Goal: Task Accomplishment & Management: Use online tool/utility

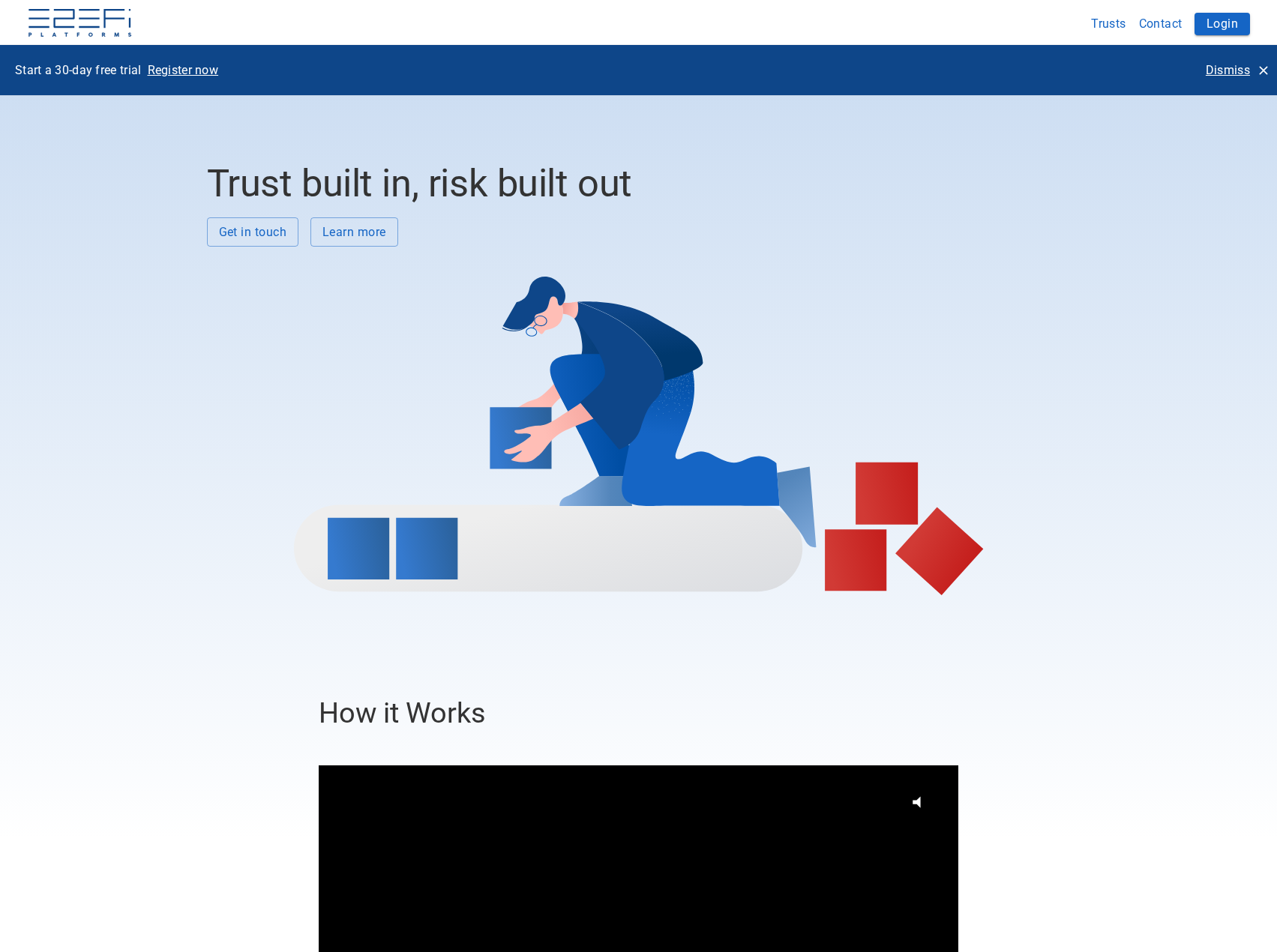
click at [1214, 69] on p "Dismiss" at bounding box center [1227, 71] width 44 height 18
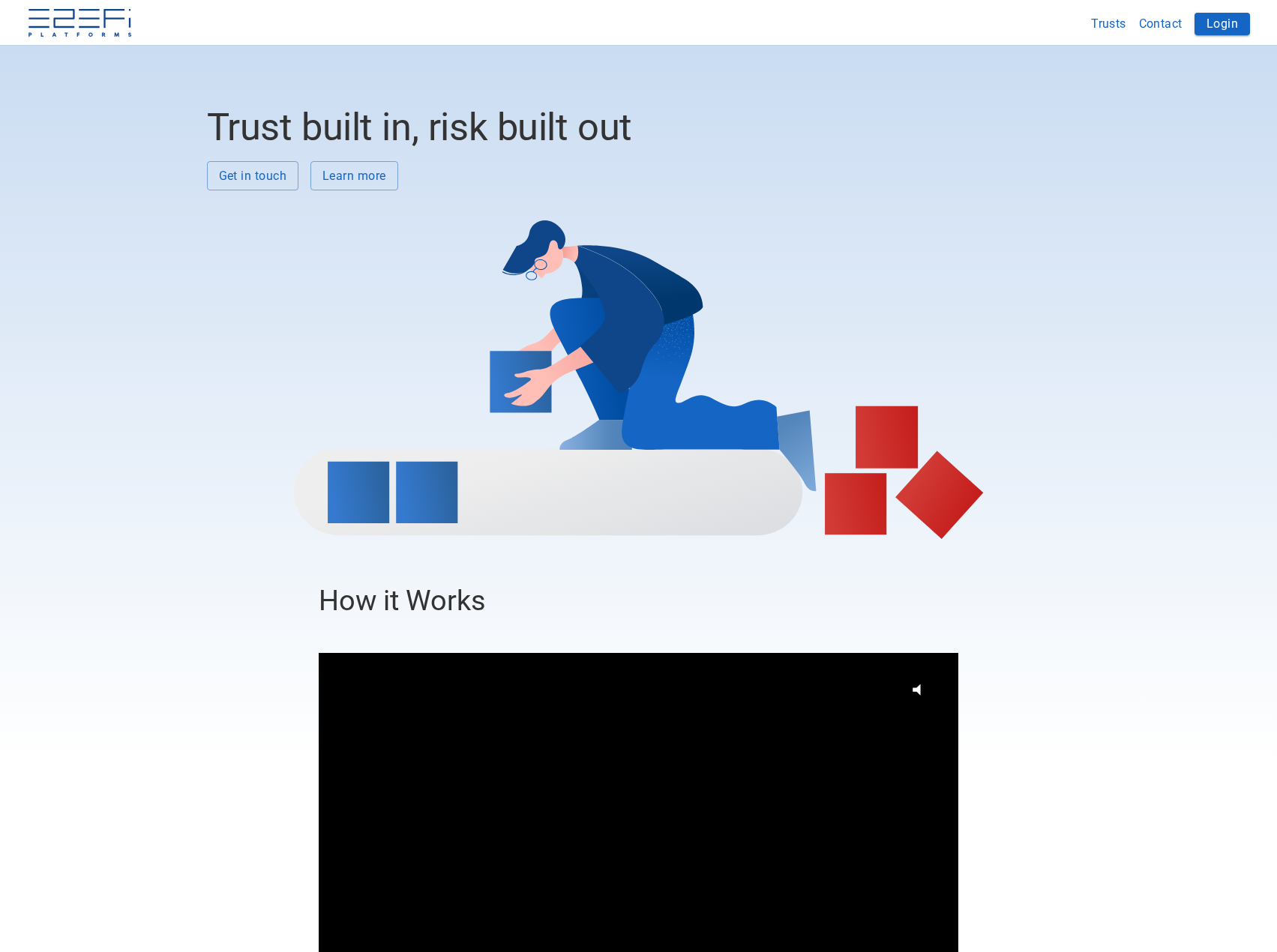
click at [1214, 24] on button "Login" at bounding box center [1222, 24] width 56 height 23
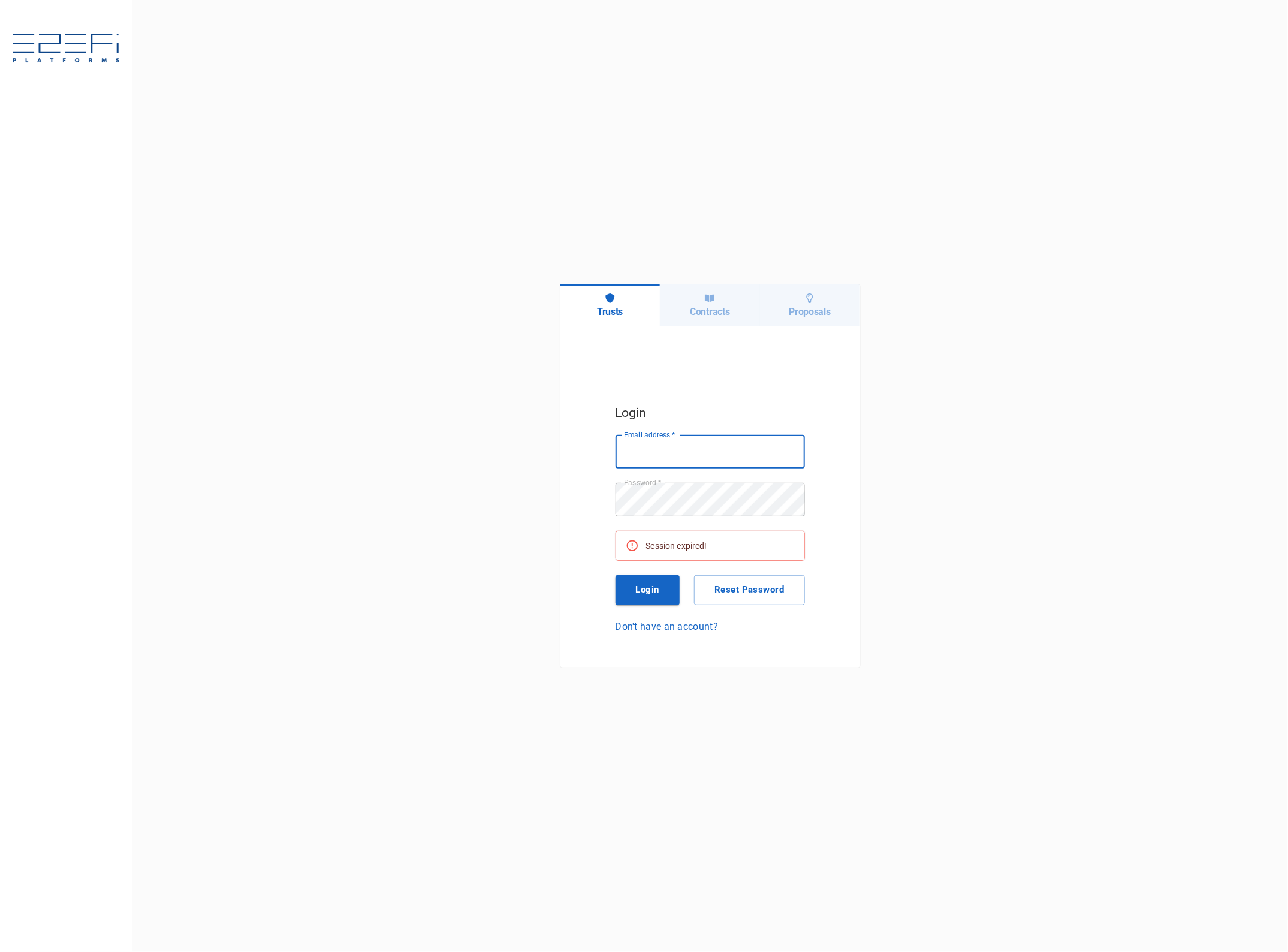
type input "jkennedy@boxandco.com.au"
click at [658, 588] on button "Login" at bounding box center [648, 590] width 65 height 30
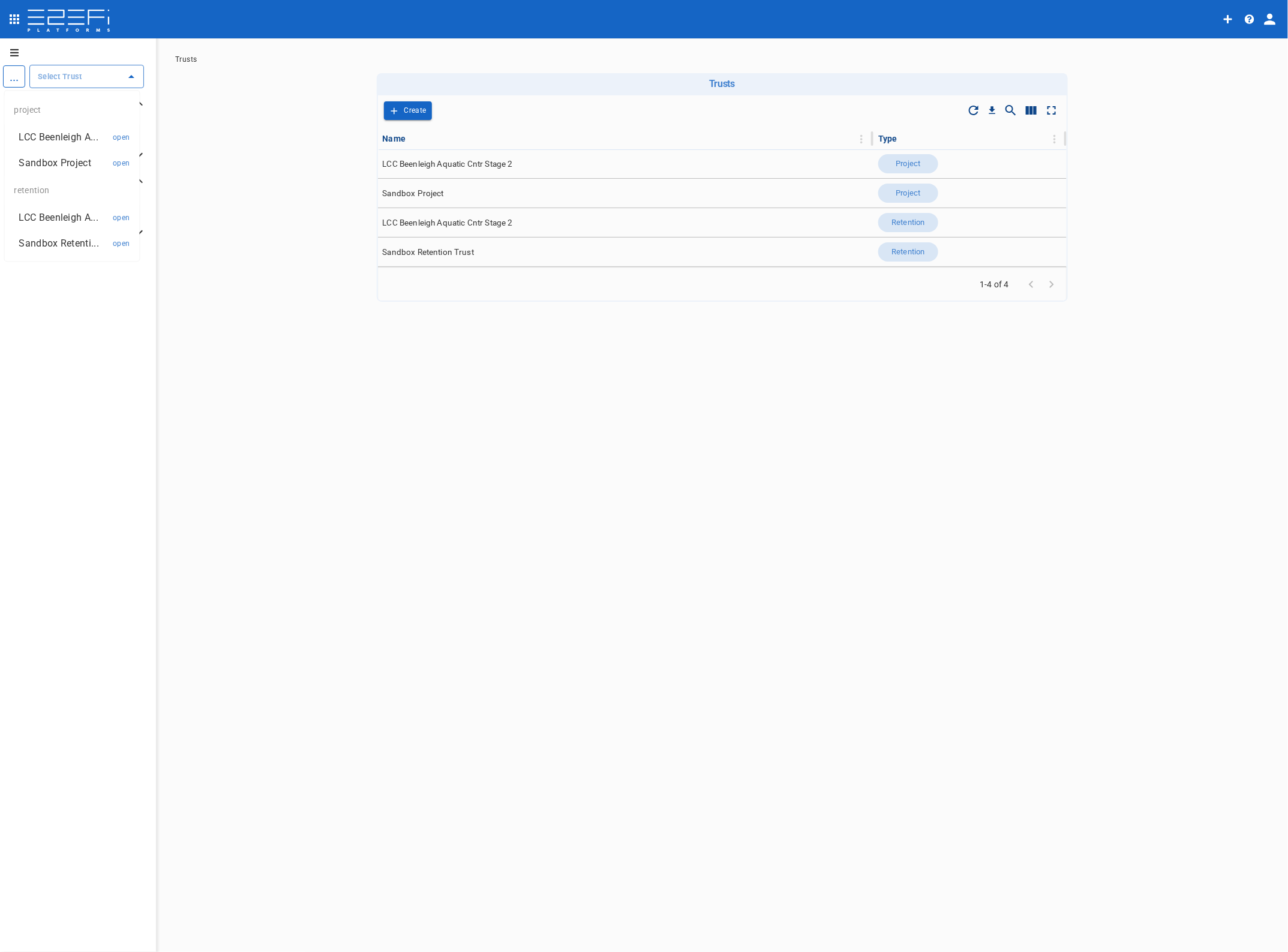
click at [82, 73] on input "text" at bounding box center [77, 77] width 85 height 13
click at [73, 134] on p "LCC Beenleigh A..." at bounding box center [58, 137] width 79 height 14
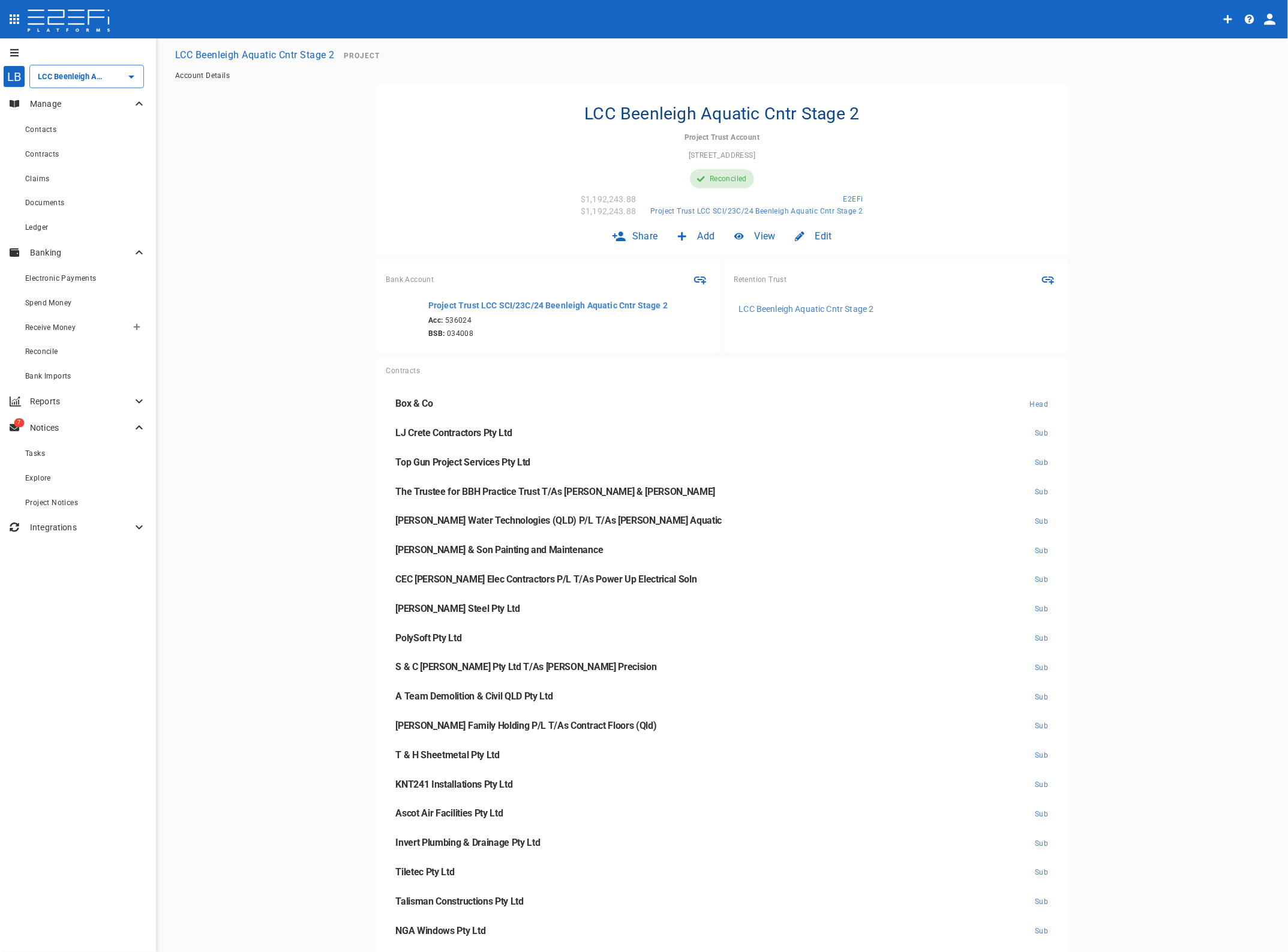
click at [42, 330] on span "Receive Money" at bounding box center [50, 328] width 50 height 9
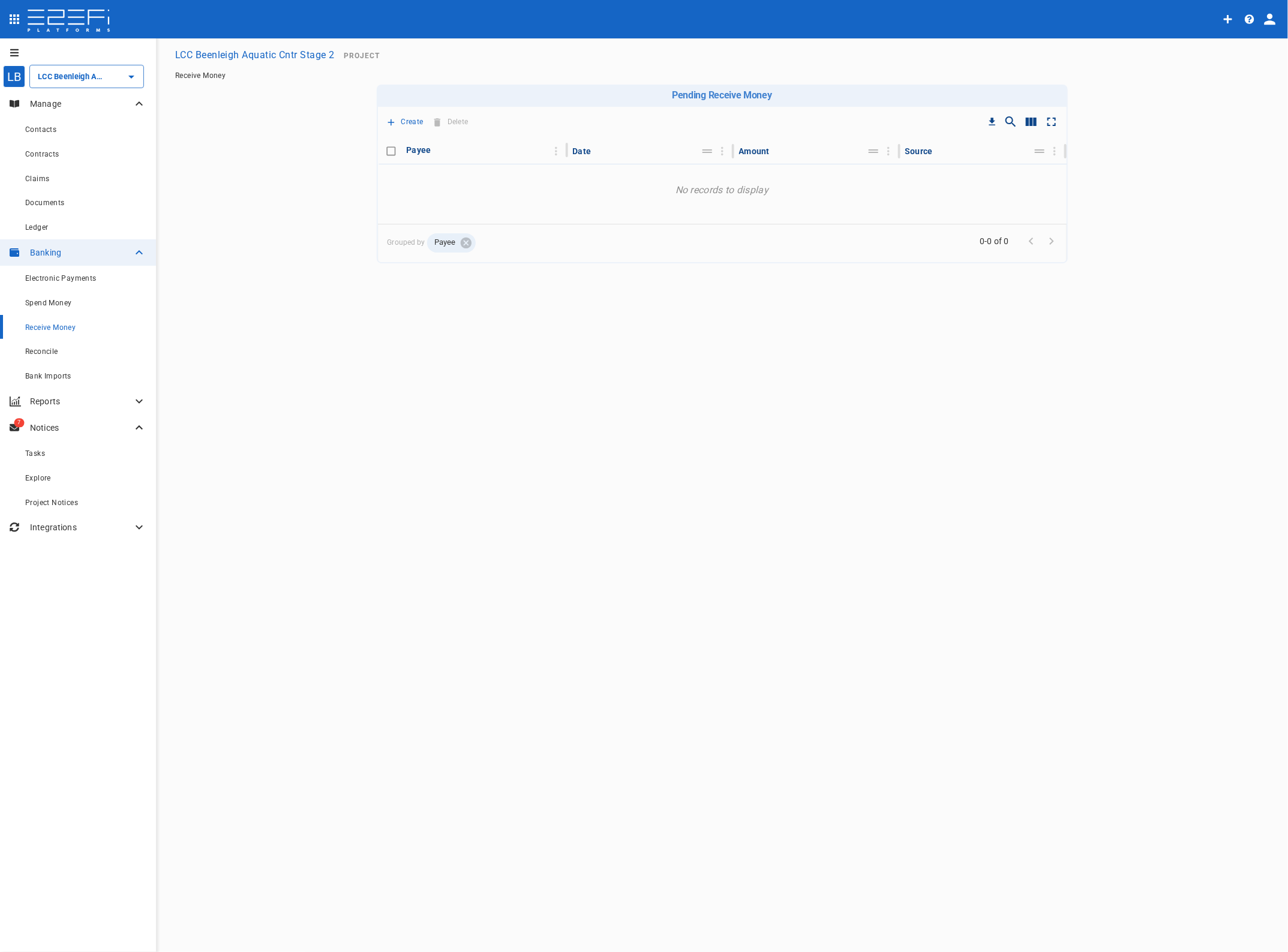
click at [45, 352] on span "Reconcile" at bounding box center [42, 351] width 33 height 9
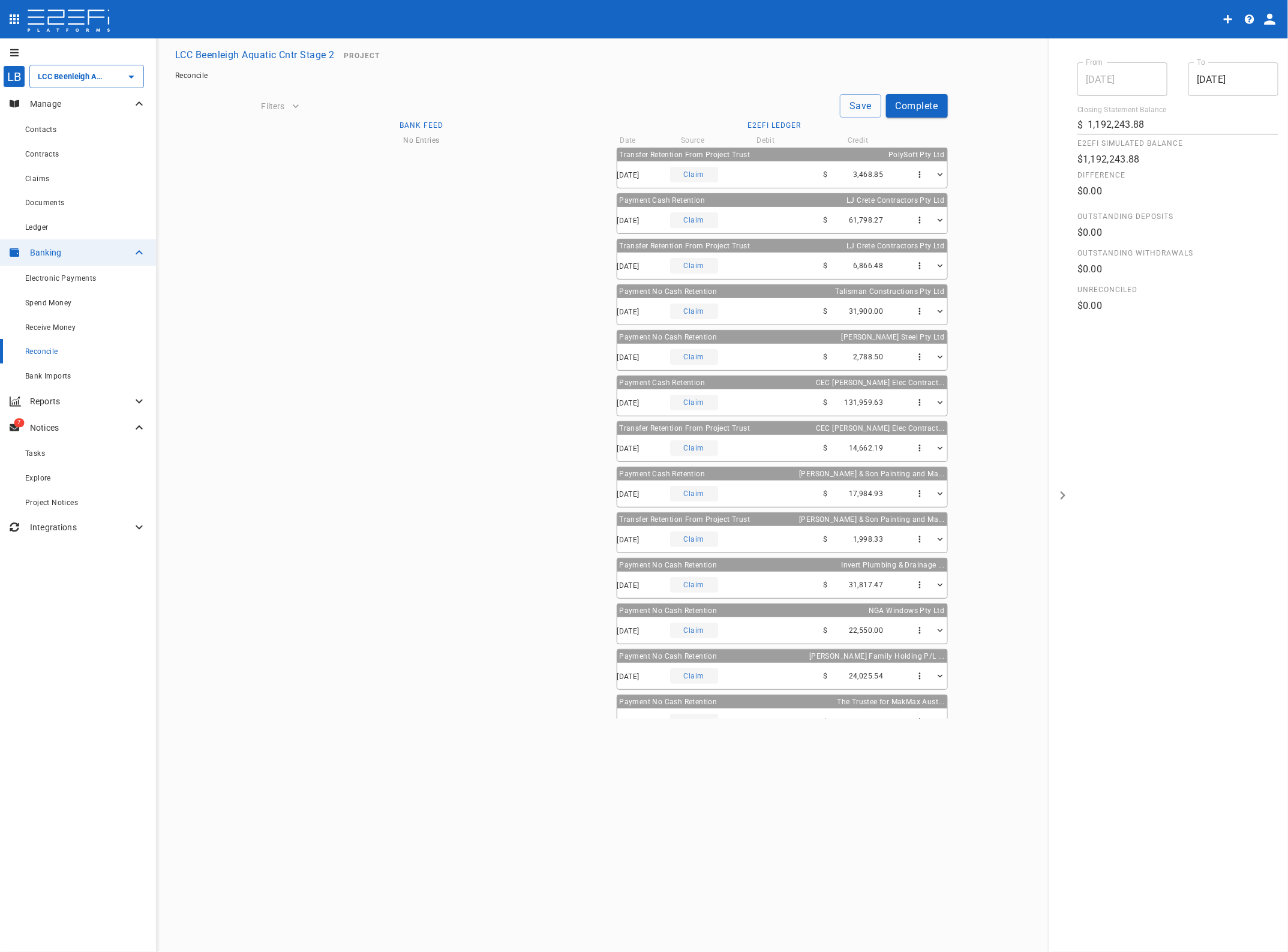
click at [55, 279] on span "Electronic Payments" at bounding box center [60, 278] width 71 height 9
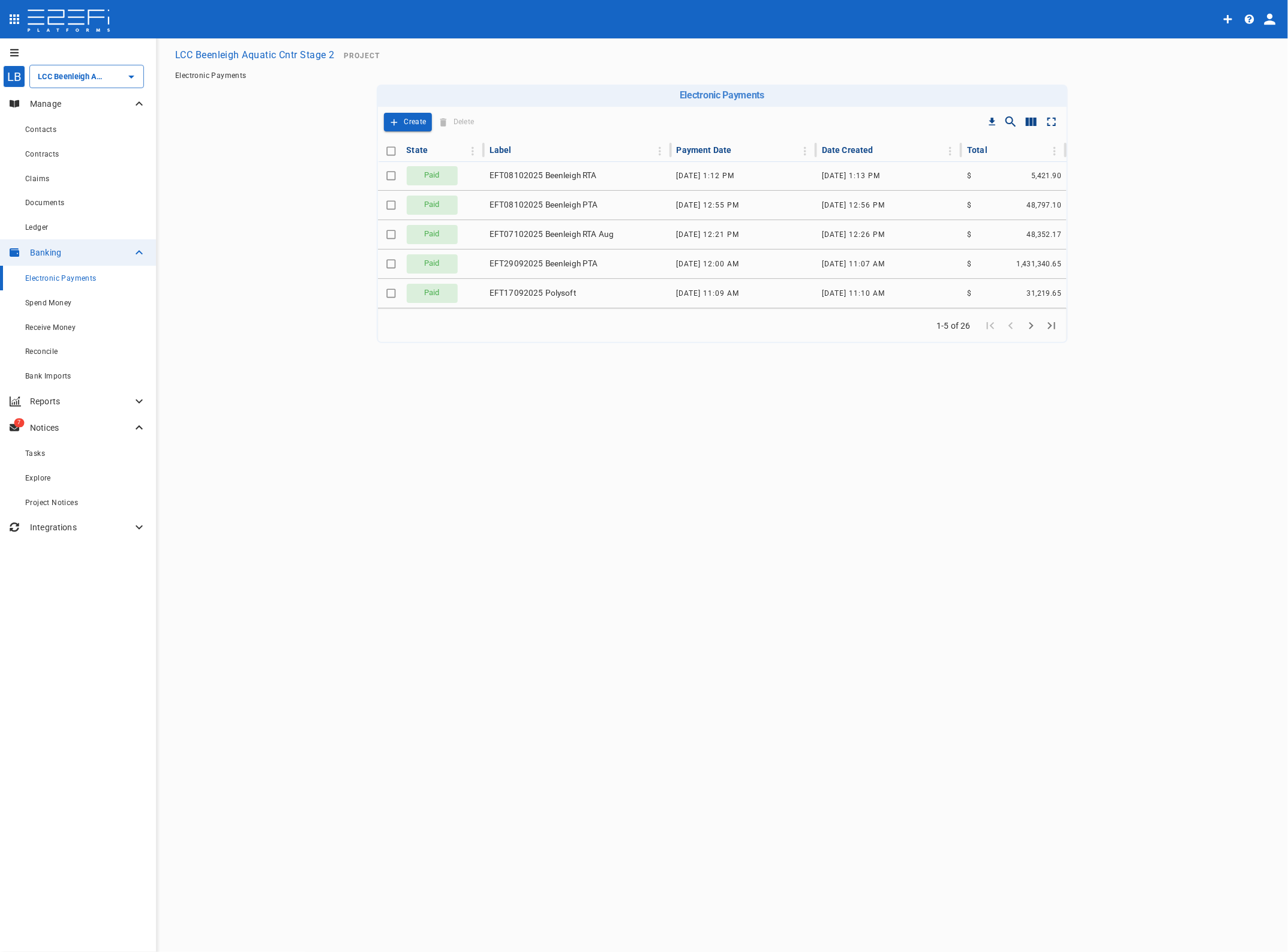
click at [574, 172] on span "EFT08102025 Beenleigh RTA" at bounding box center [543, 176] width 107 height 12
click at [37, 377] on span "Bank Imports" at bounding box center [48, 376] width 46 height 9
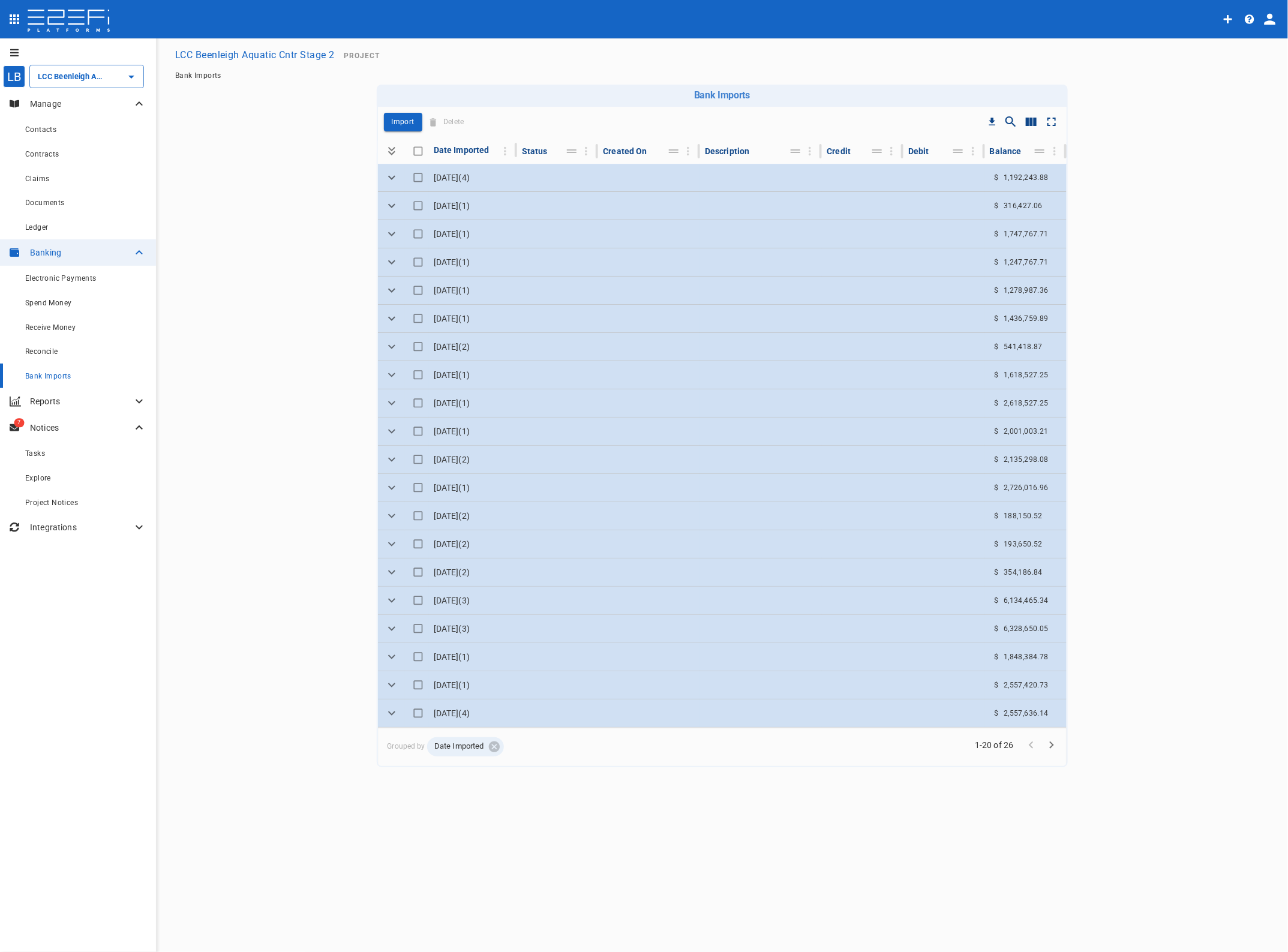
click at [529, 179] on td at bounding box center [558, 177] width 81 height 27
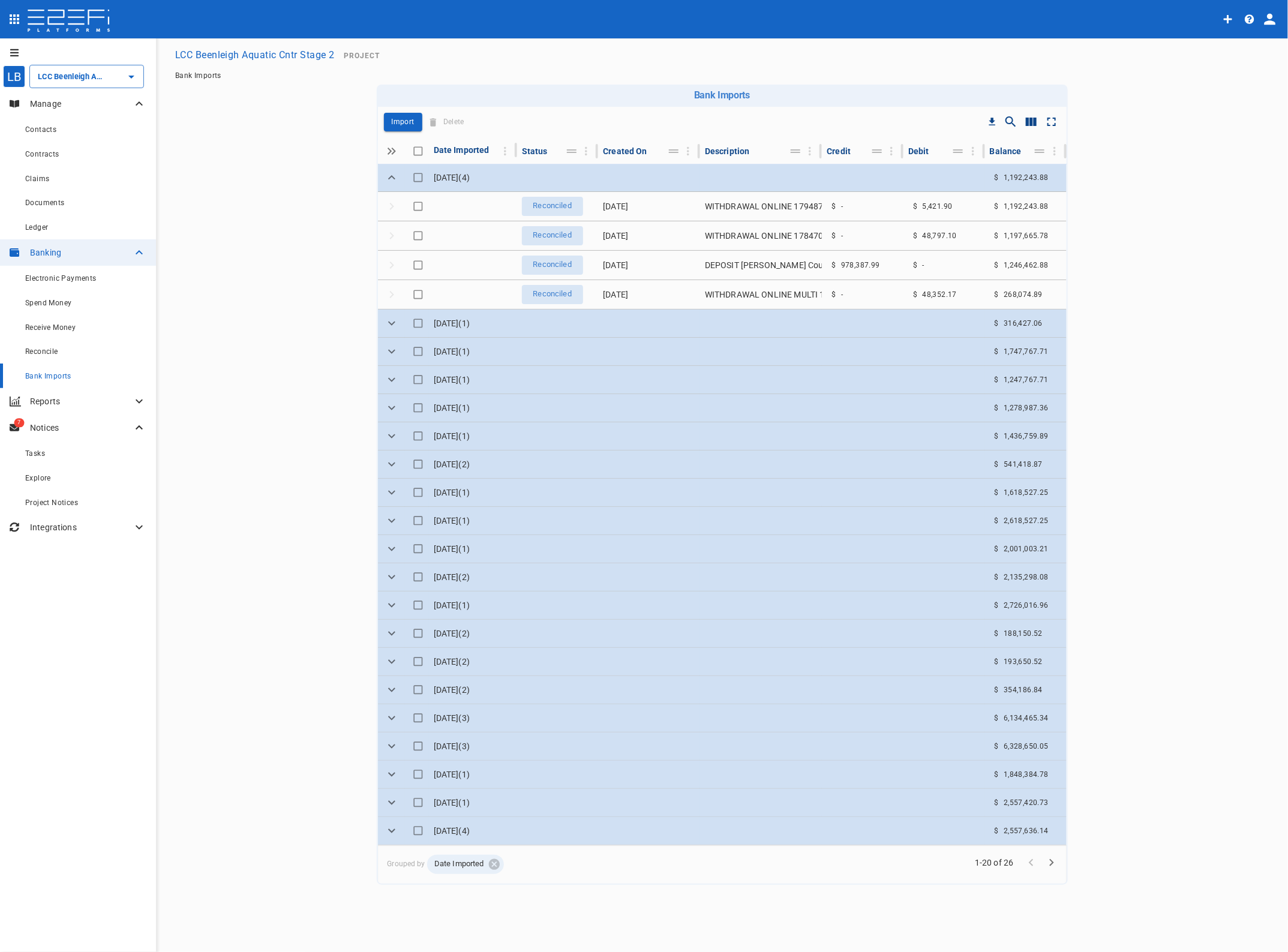
click at [564, 176] on td at bounding box center [558, 177] width 81 height 27
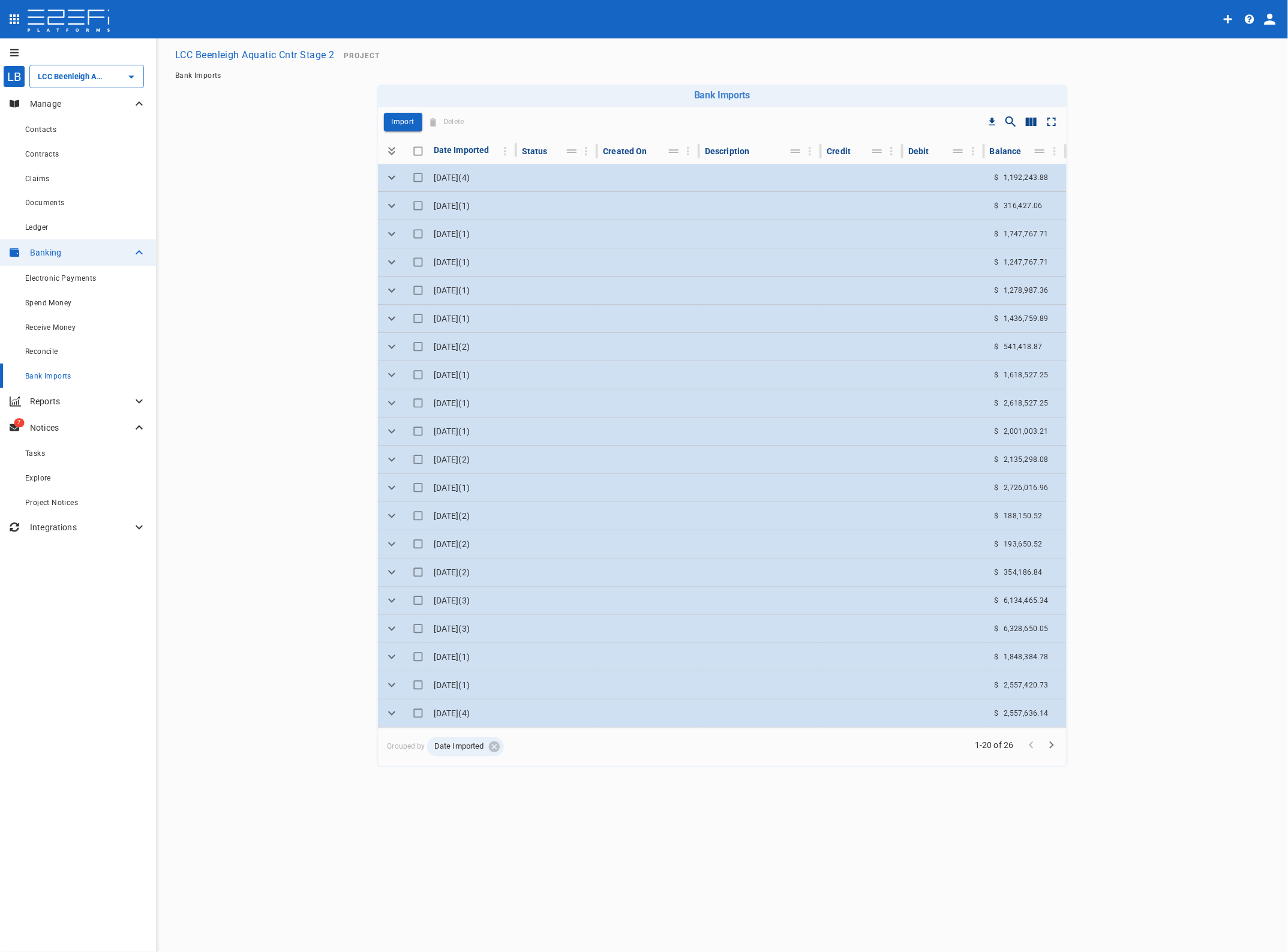
click at [541, 198] on td at bounding box center [558, 205] width 81 height 27
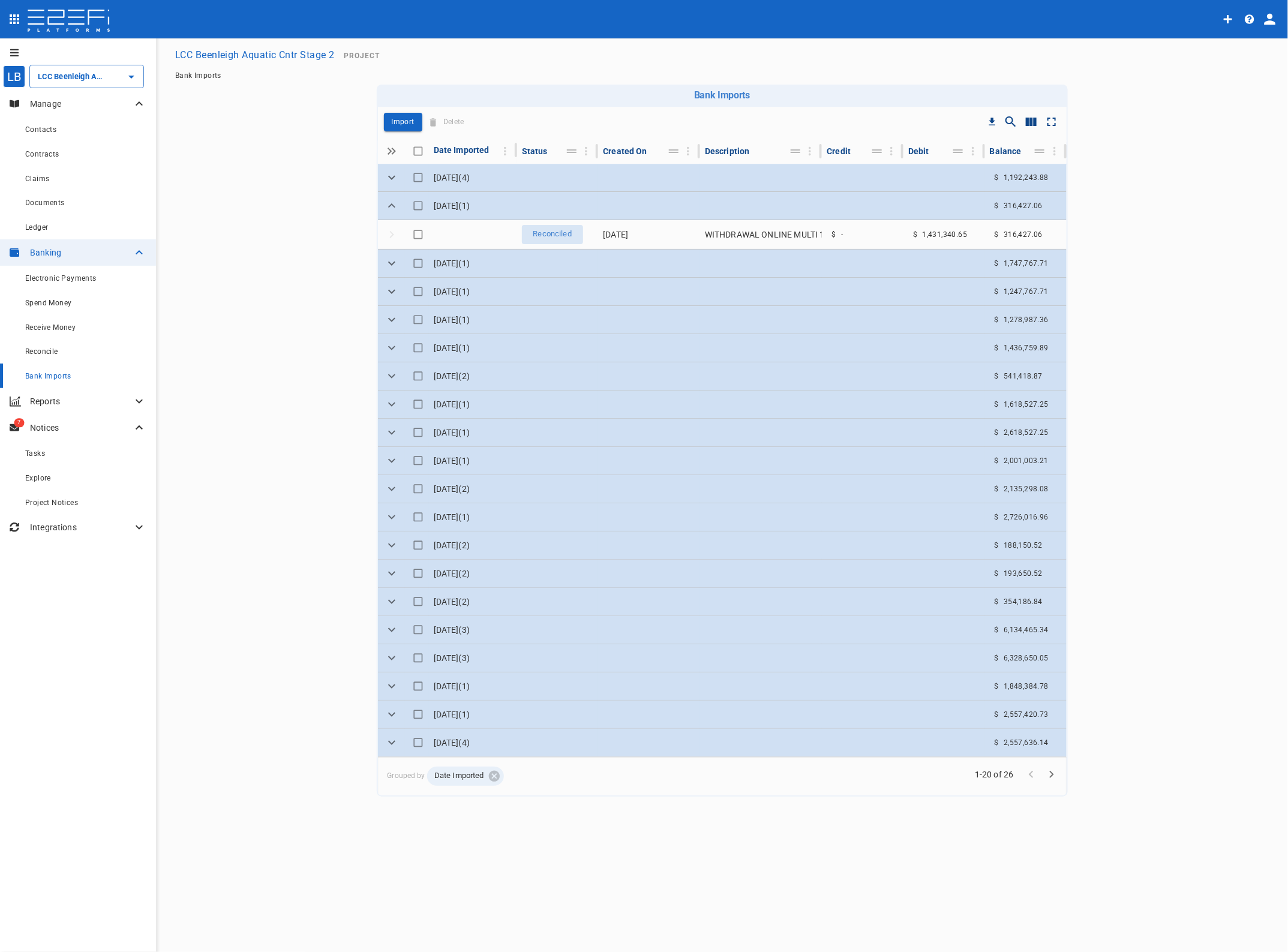
click at [548, 183] on td at bounding box center [558, 177] width 81 height 27
